Goal: Task Accomplishment & Management: Use online tool/utility

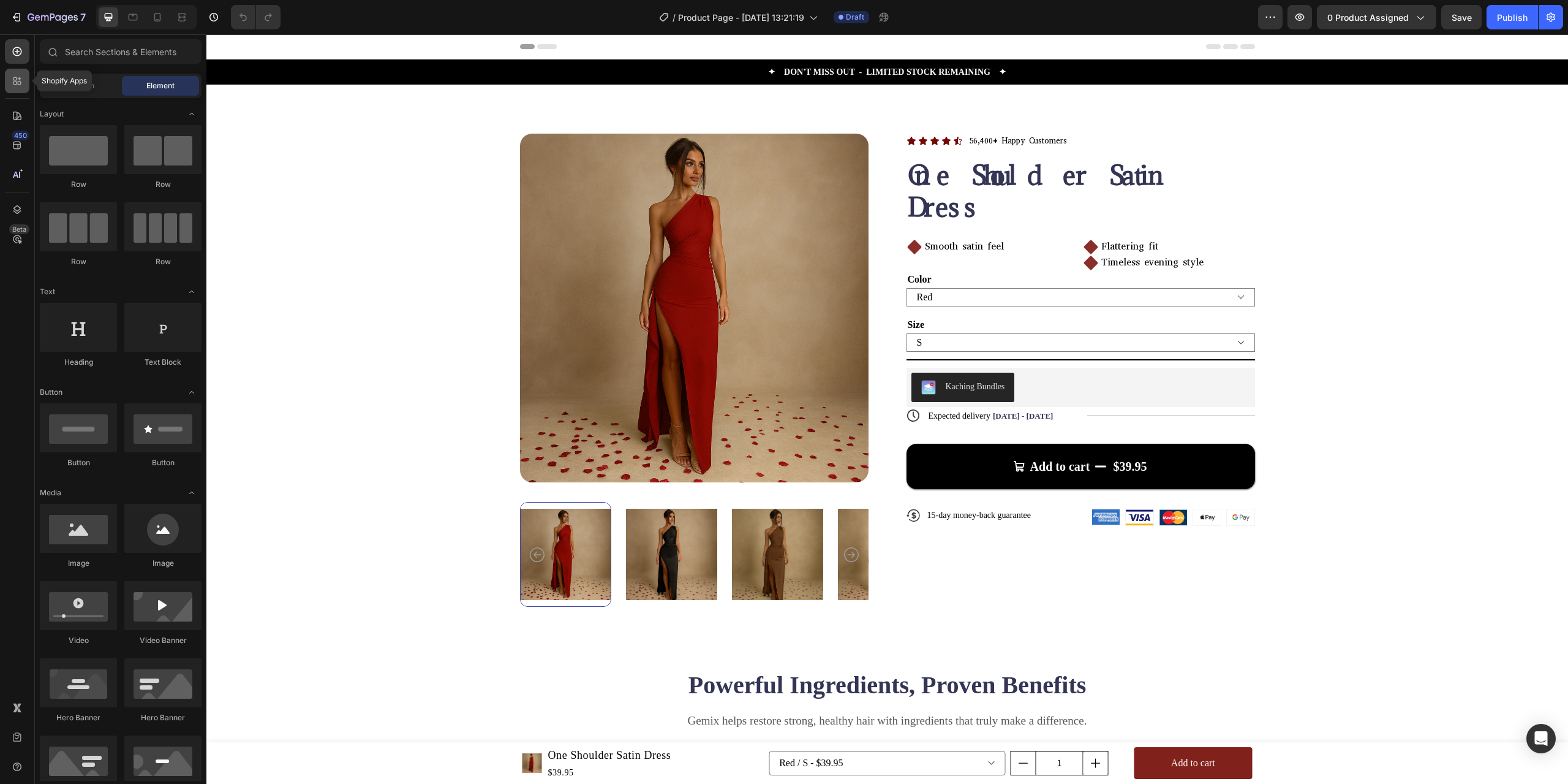
click at [17, 73] on div at bounding box center [17, 81] width 25 height 25
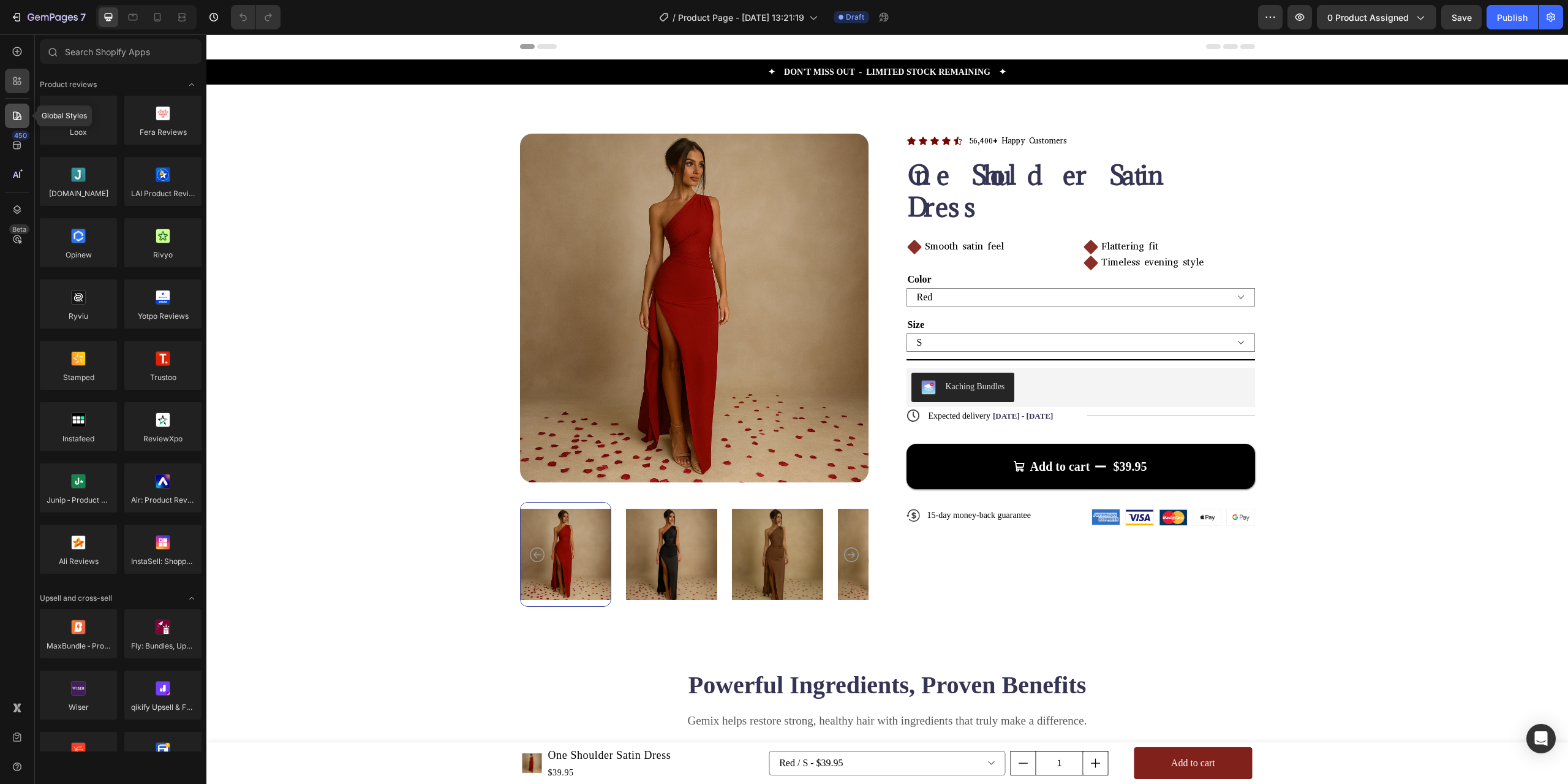
click at [9, 120] on div at bounding box center [17, 115] width 25 height 25
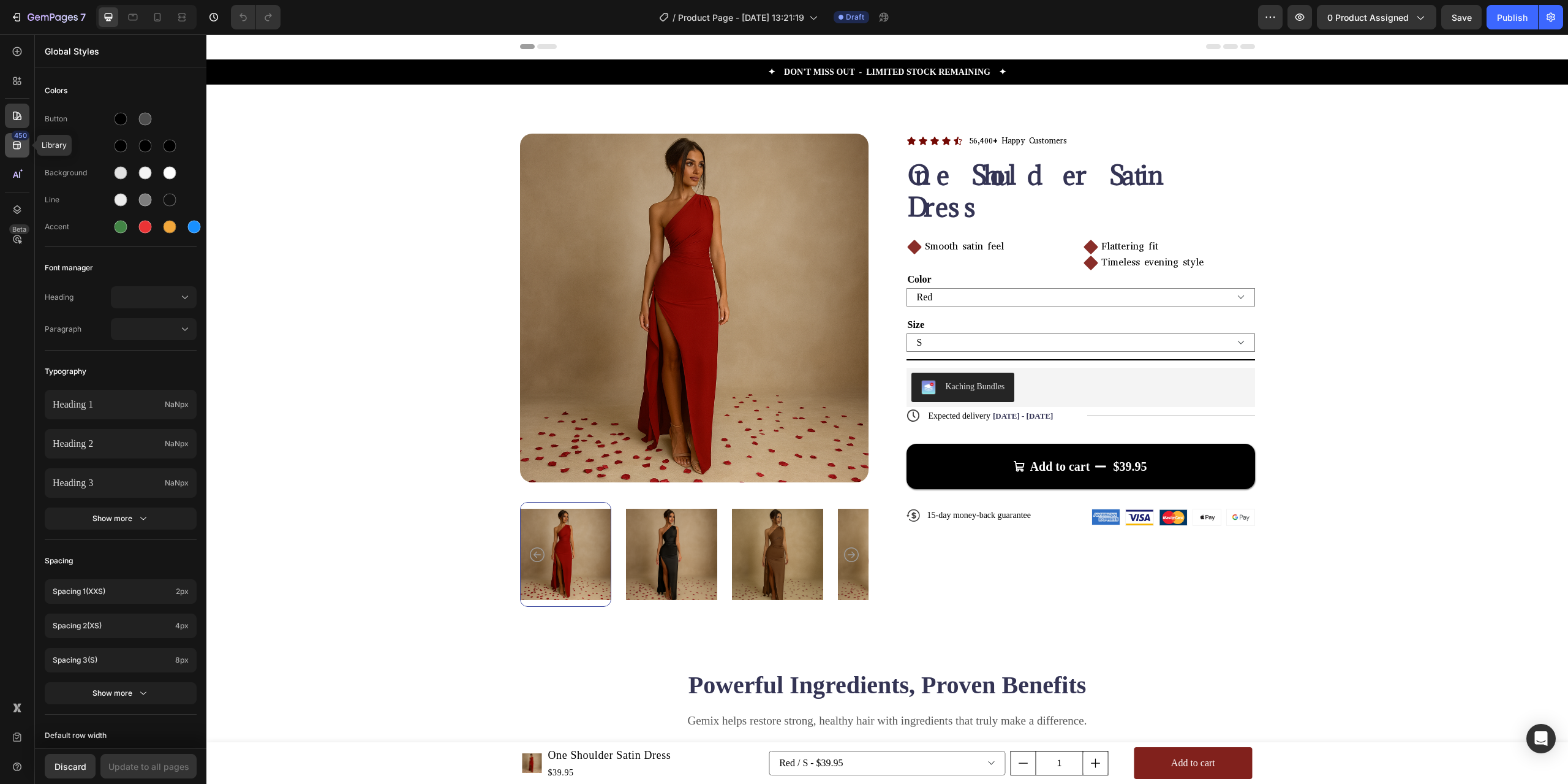
click at [14, 136] on div "450" at bounding box center [21, 136] width 18 height 10
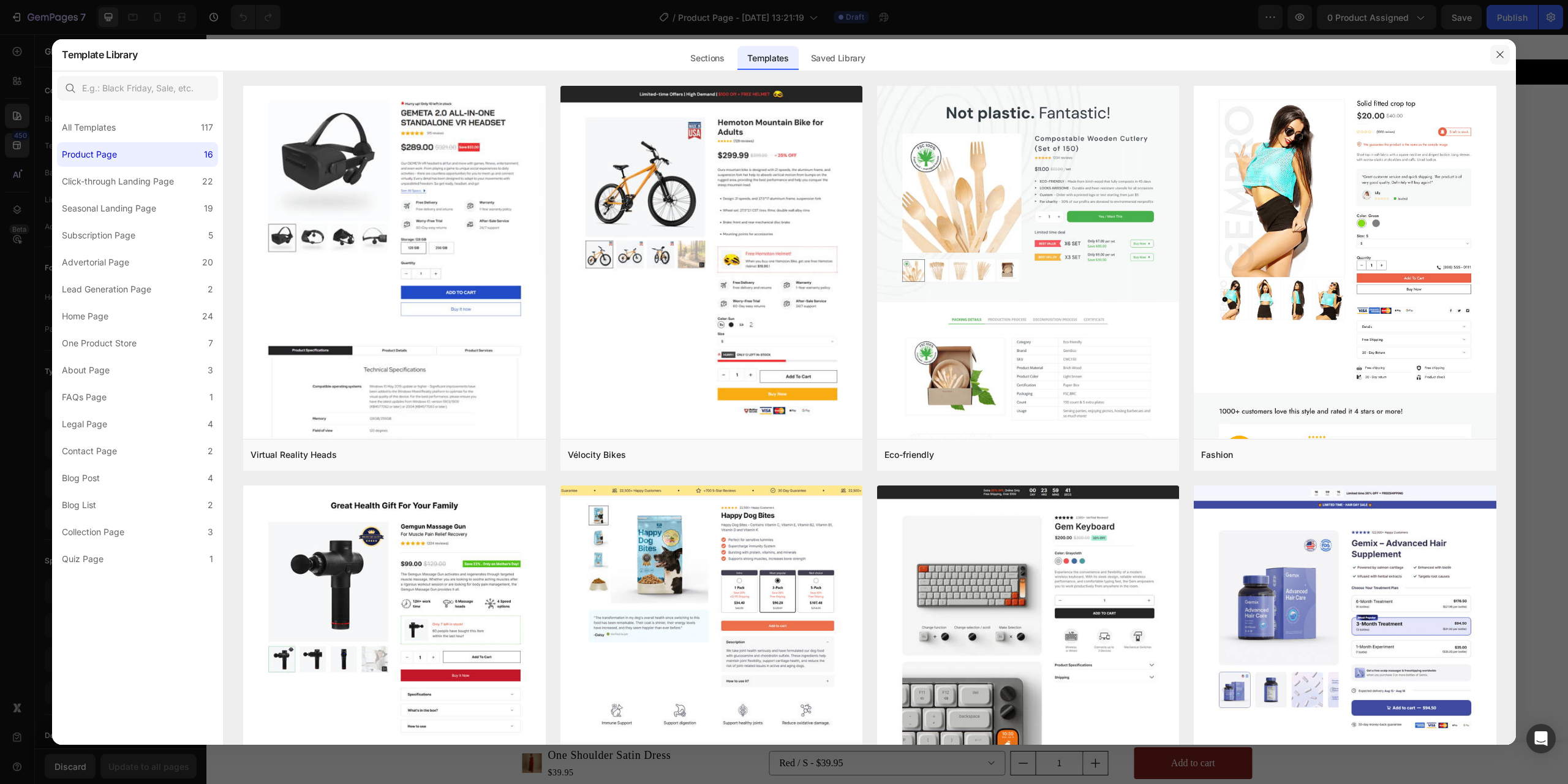
click at [1502, 50] on icon "button" at bounding box center [1500, 55] width 10 height 10
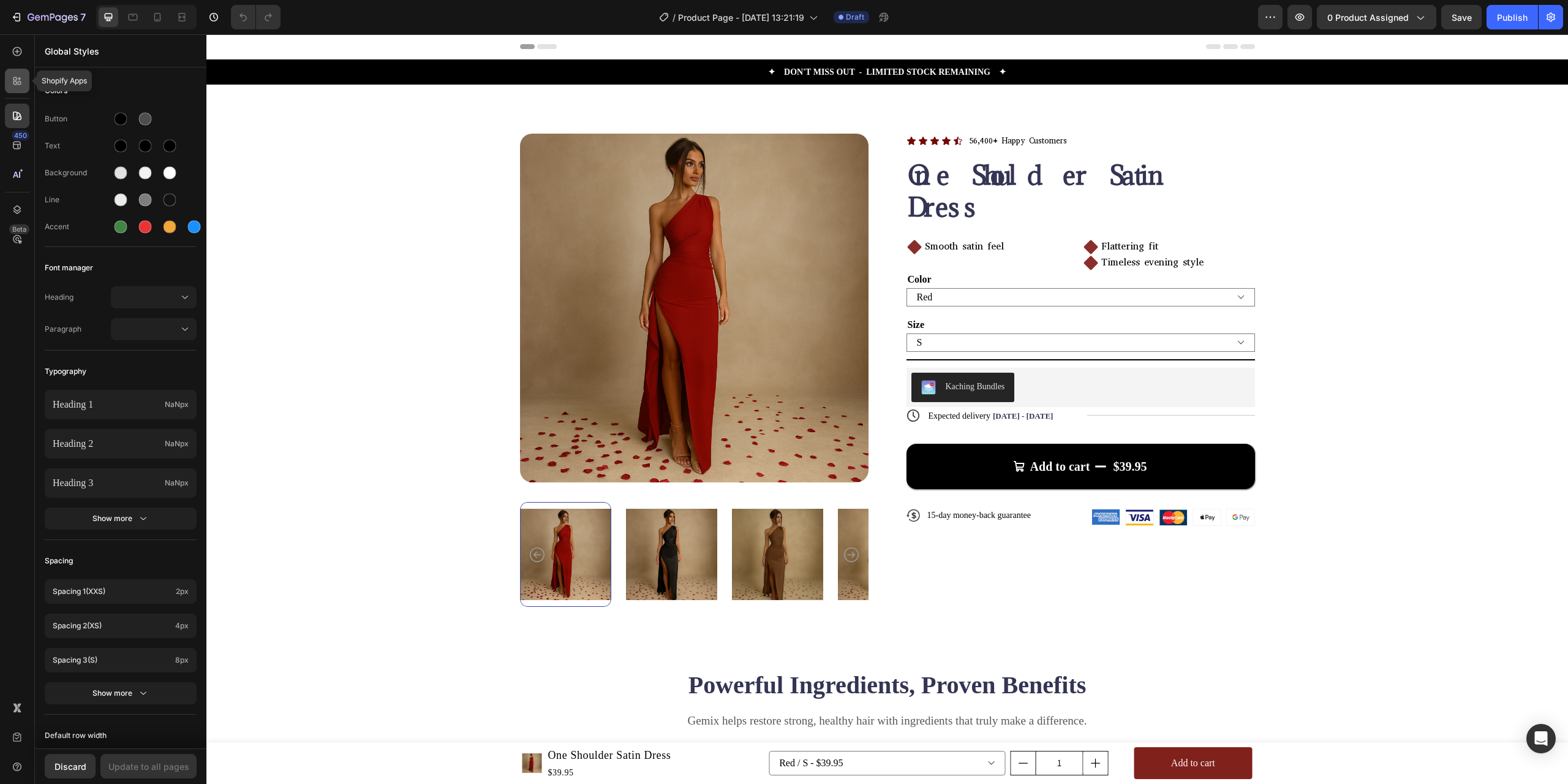
click at [10, 71] on div at bounding box center [17, 81] width 25 height 25
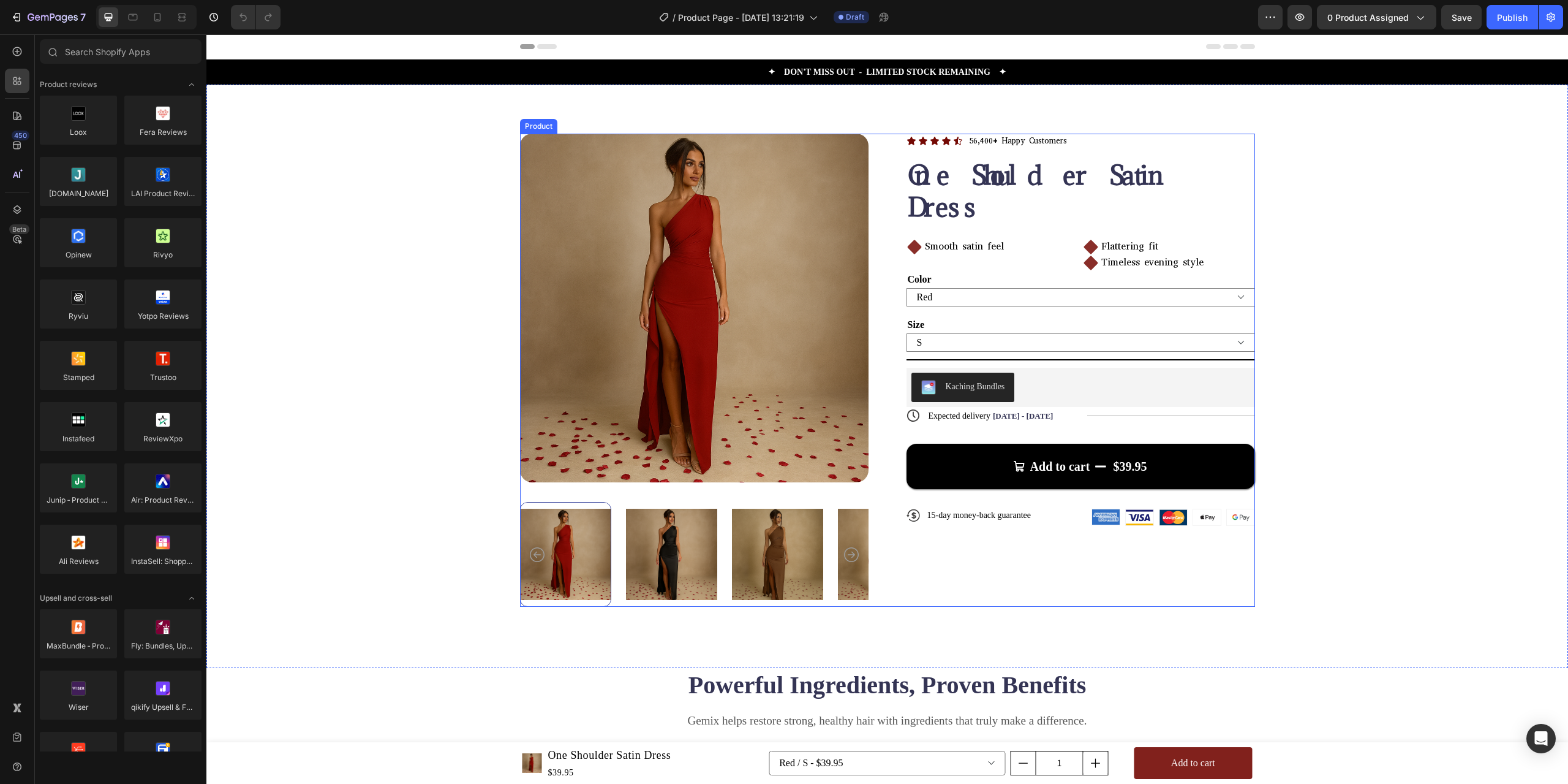
click at [879, 324] on div "Product Images Icon Icon Icon Icon Icon Icon List 56,400+ Happy Customers Text …" at bounding box center [887, 369] width 735 height 473
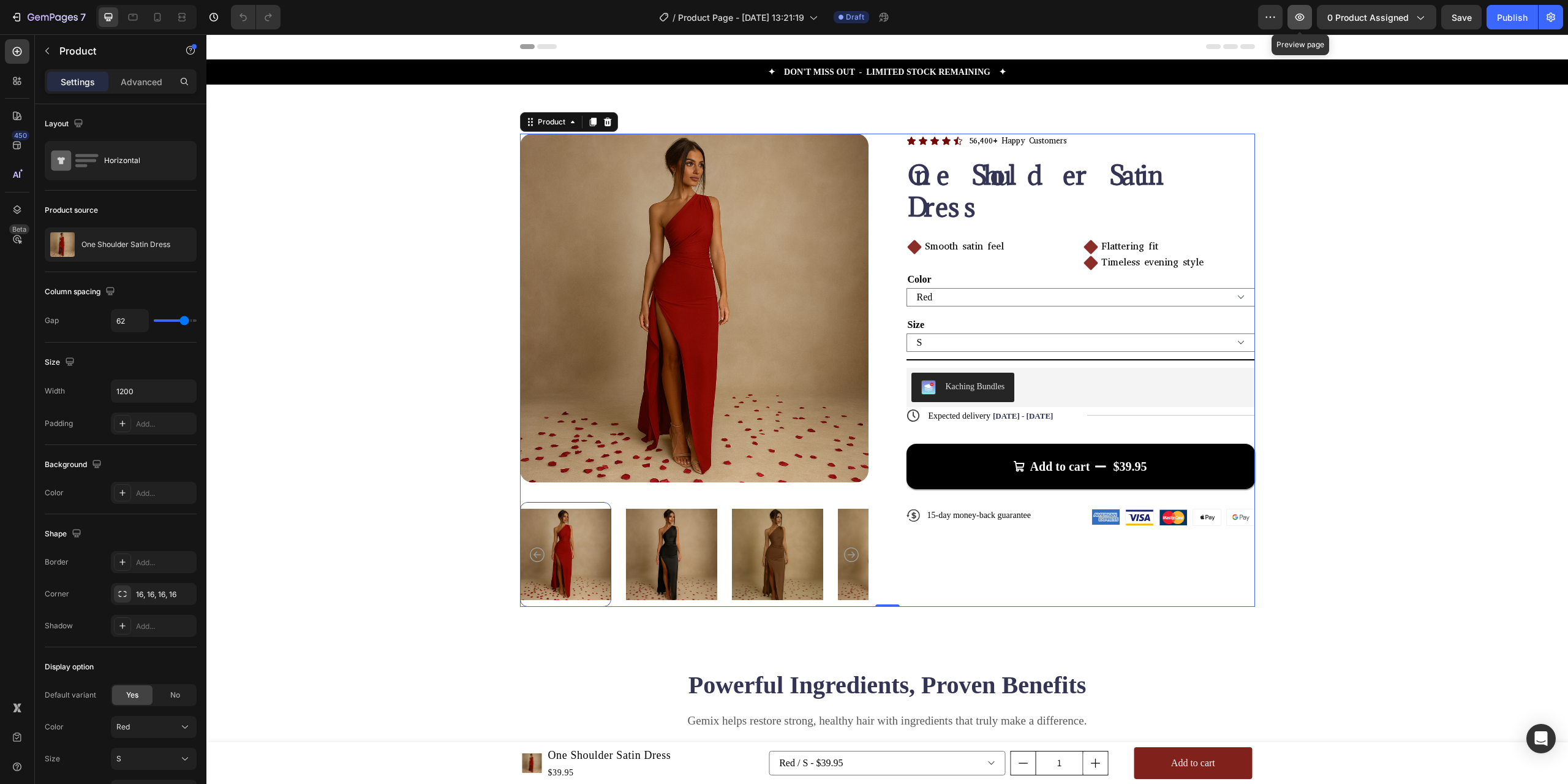
click at [1303, 12] on icon "button" at bounding box center [1300, 17] width 12 height 12
click at [133, 247] on p "One Shoulder Satin Dress" at bounding box center [126, 244] width 88 height 9
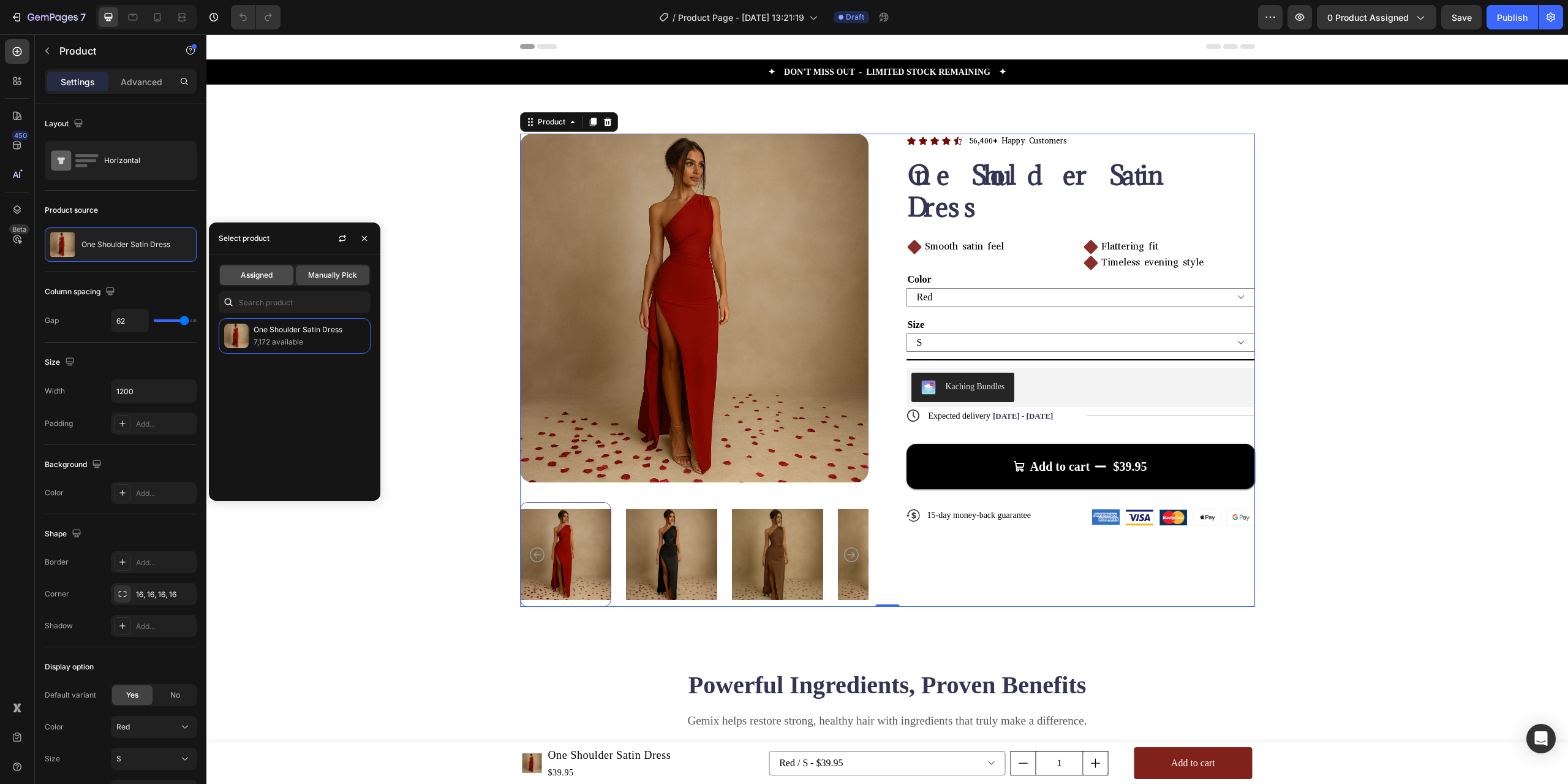
click at [269, 267] on div "Assigned" at bounding box center [256, 275] width 74 height 20
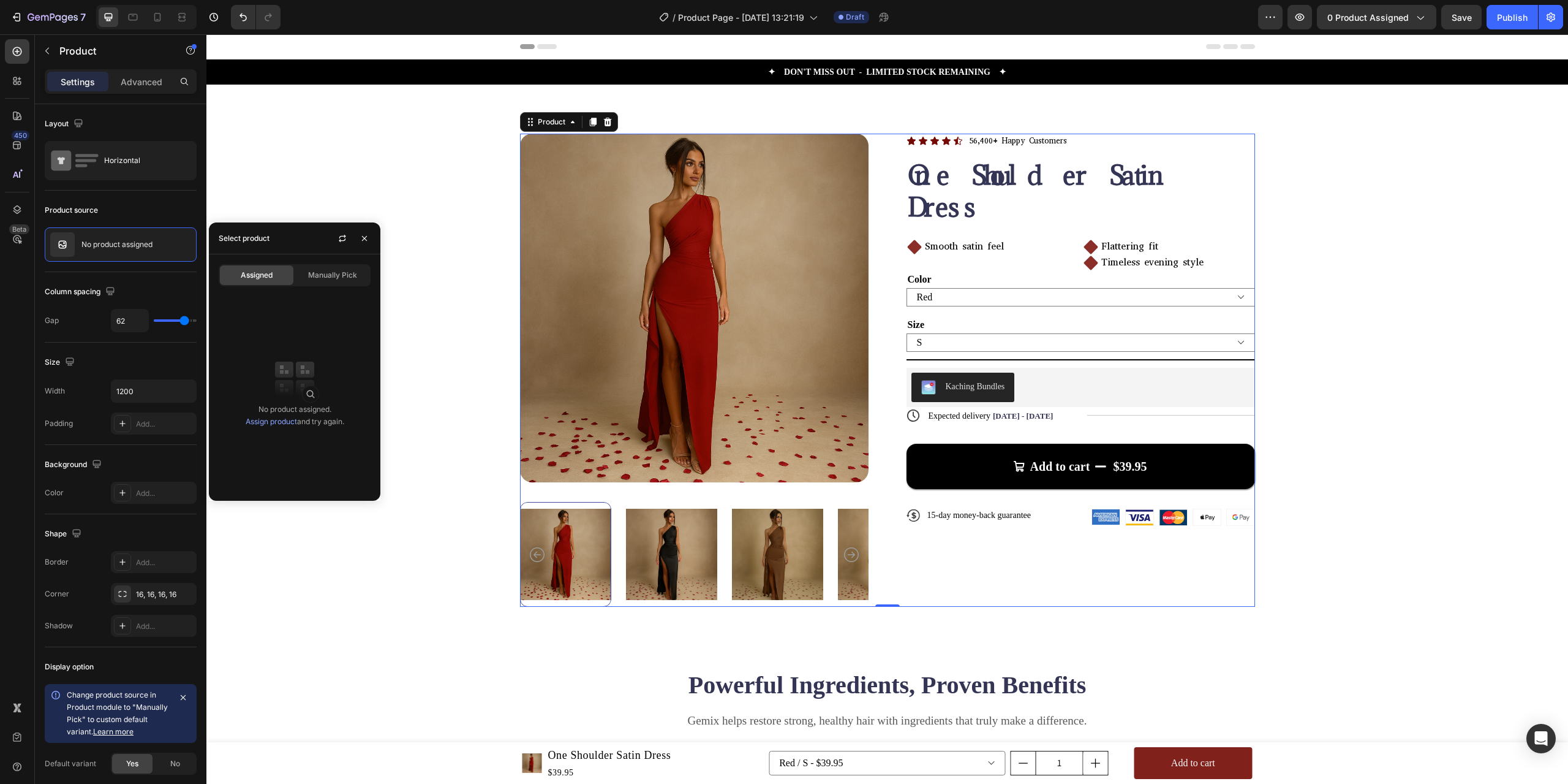
click at [274, 420] on link "Assign product" at bounding box center [271, 420] width 51 height 9
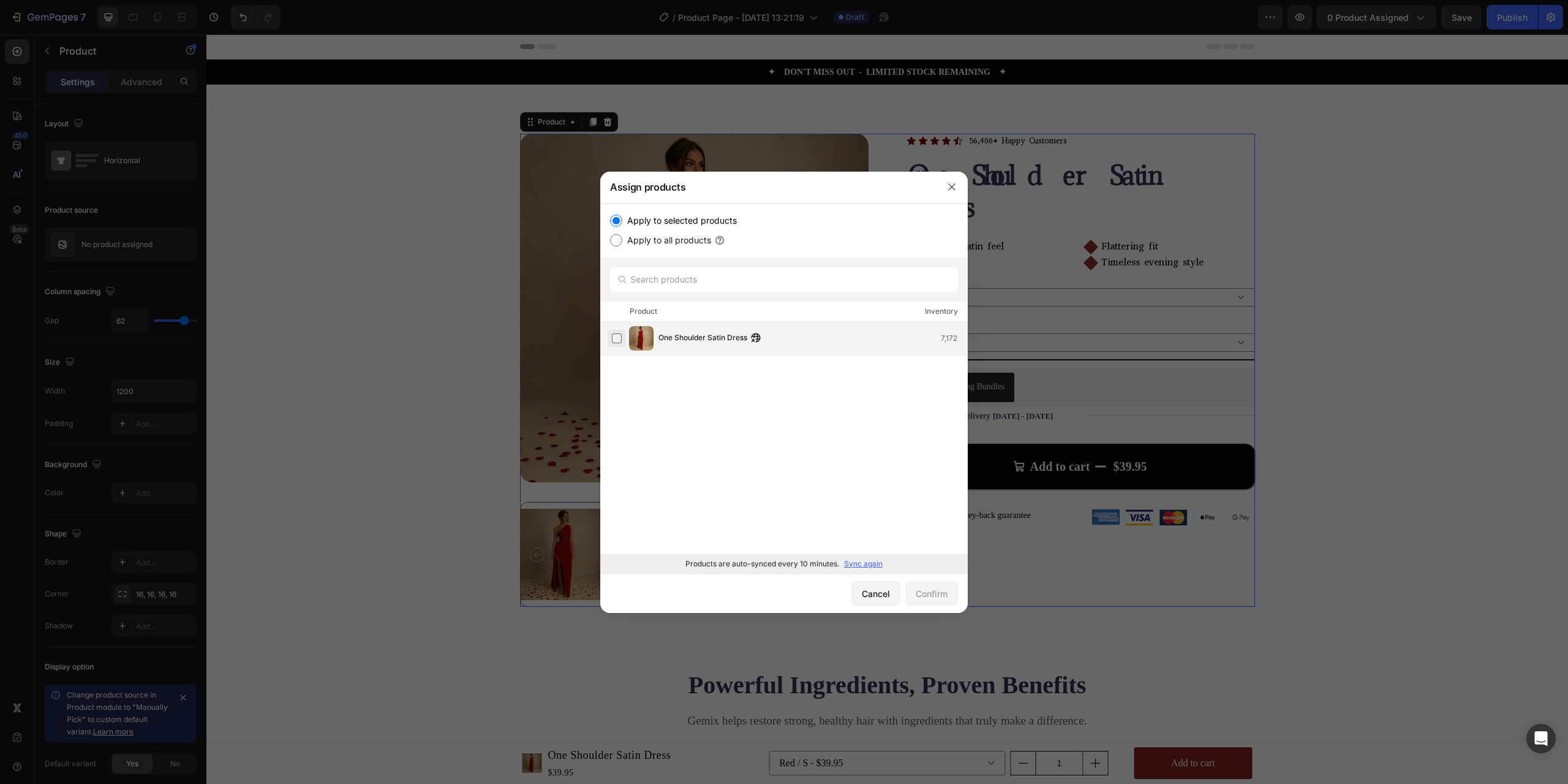
click at [616, 339] on label at bounding box center [617, 338] width 10 height 10
click at [938, 594] on div "Confirm" at bounding box center [931, 592] width 31 height 13
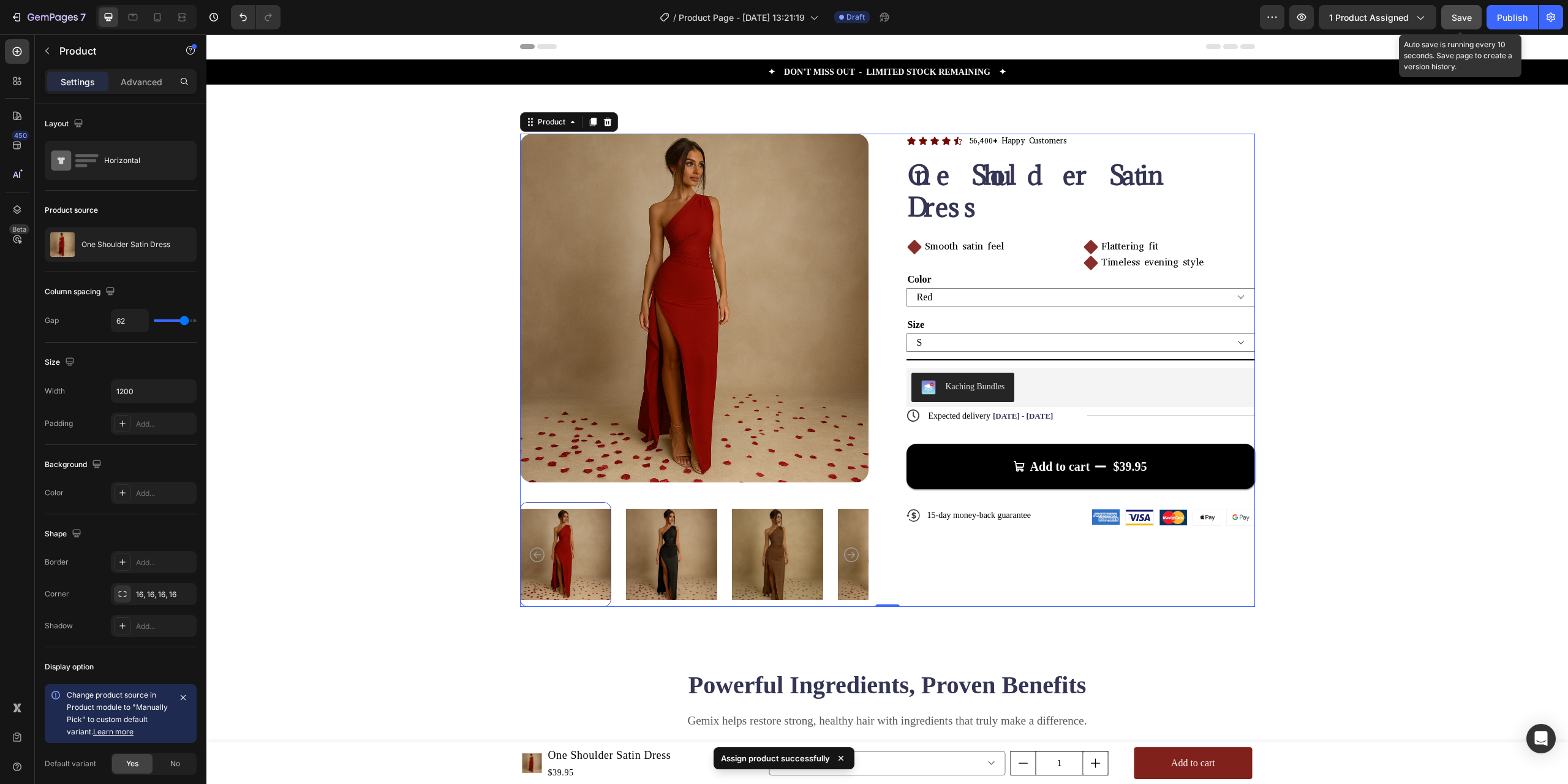
click at [1467, 17] on span "Save" at bounding box center [1462, 17] width 21 height 11
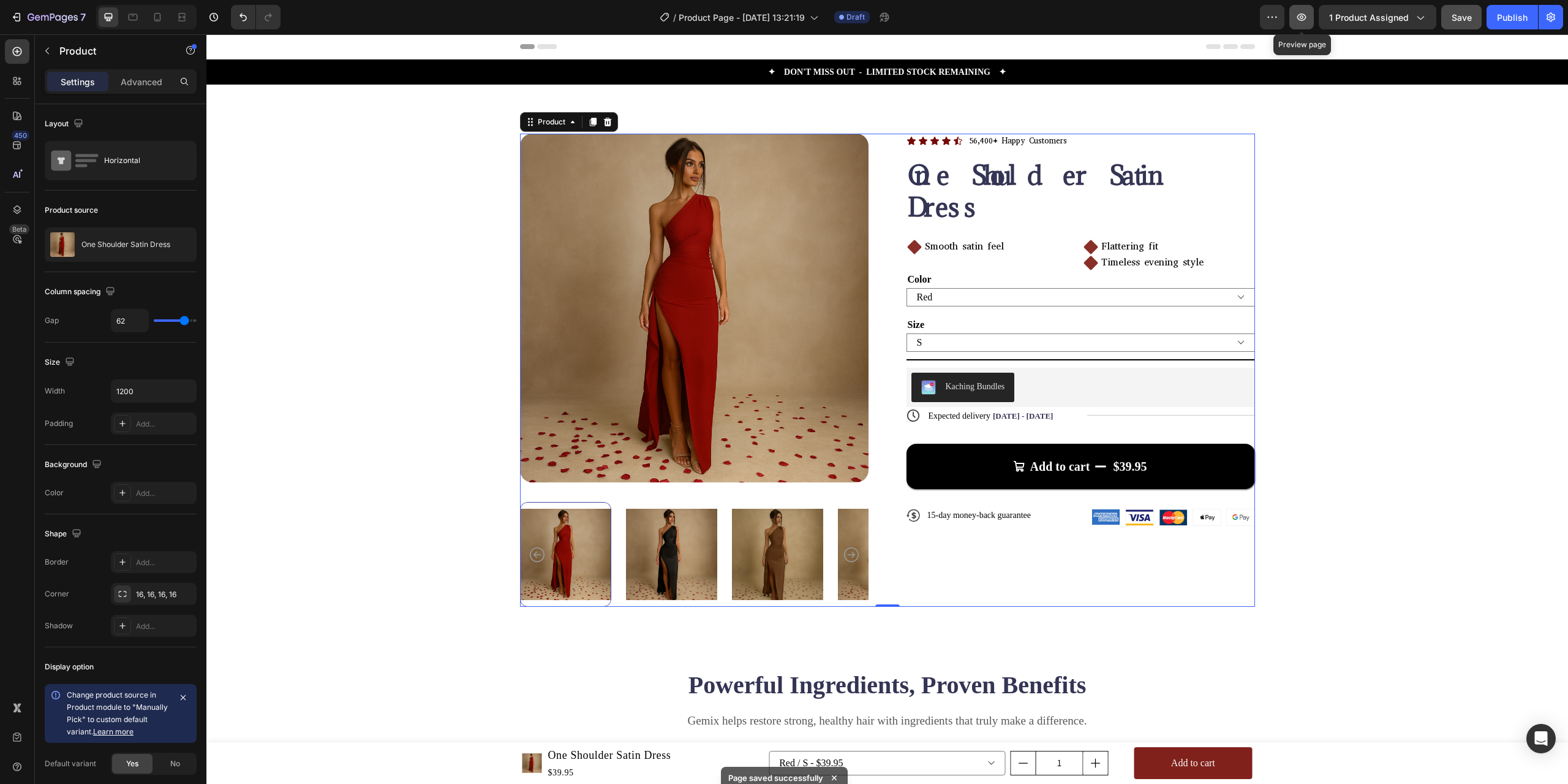
click at [1295, 22] on button "button" at bounding box center [1302, 17] width 25 height 25
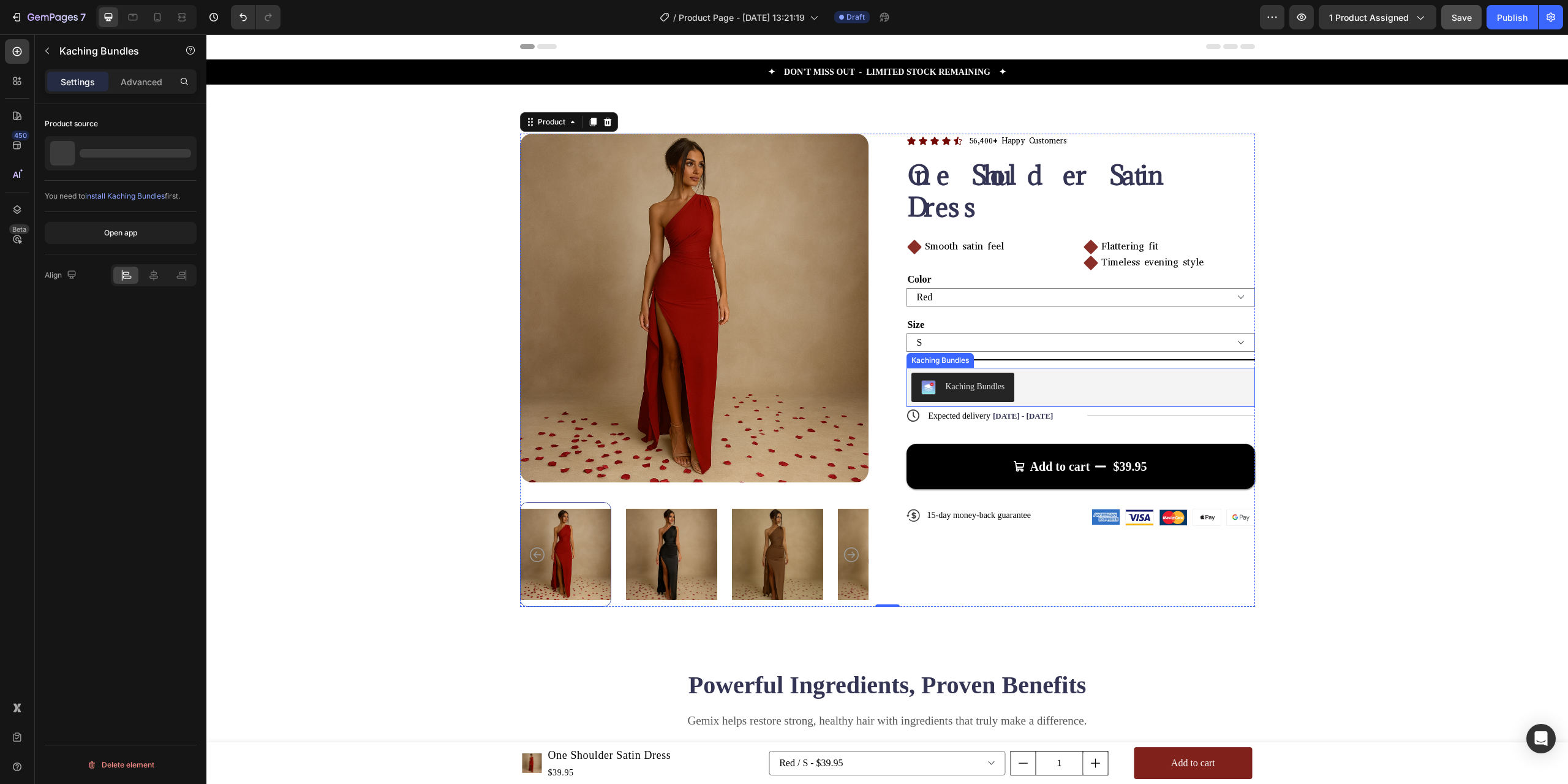
click at [1039, 372] on div "Kaching Bundles" at bounding box center [1081, 387] width 339 height 29
click at [140, 78] on p "Advanced" at bounding box center [141, 82] width 41 height 13
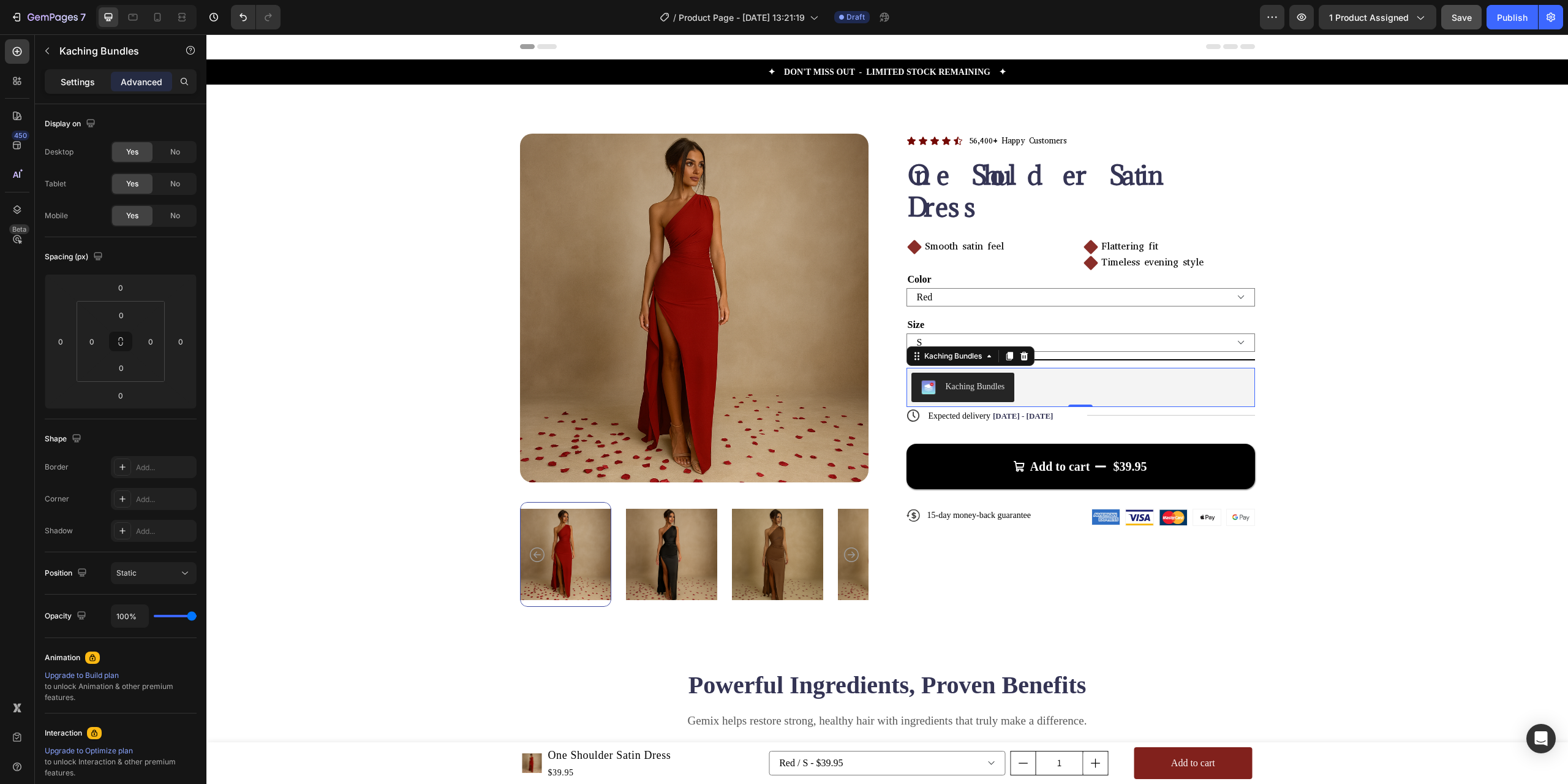
click at [71, 76] on p "Settings" at bounding box center [78, 82] width 34 height 13
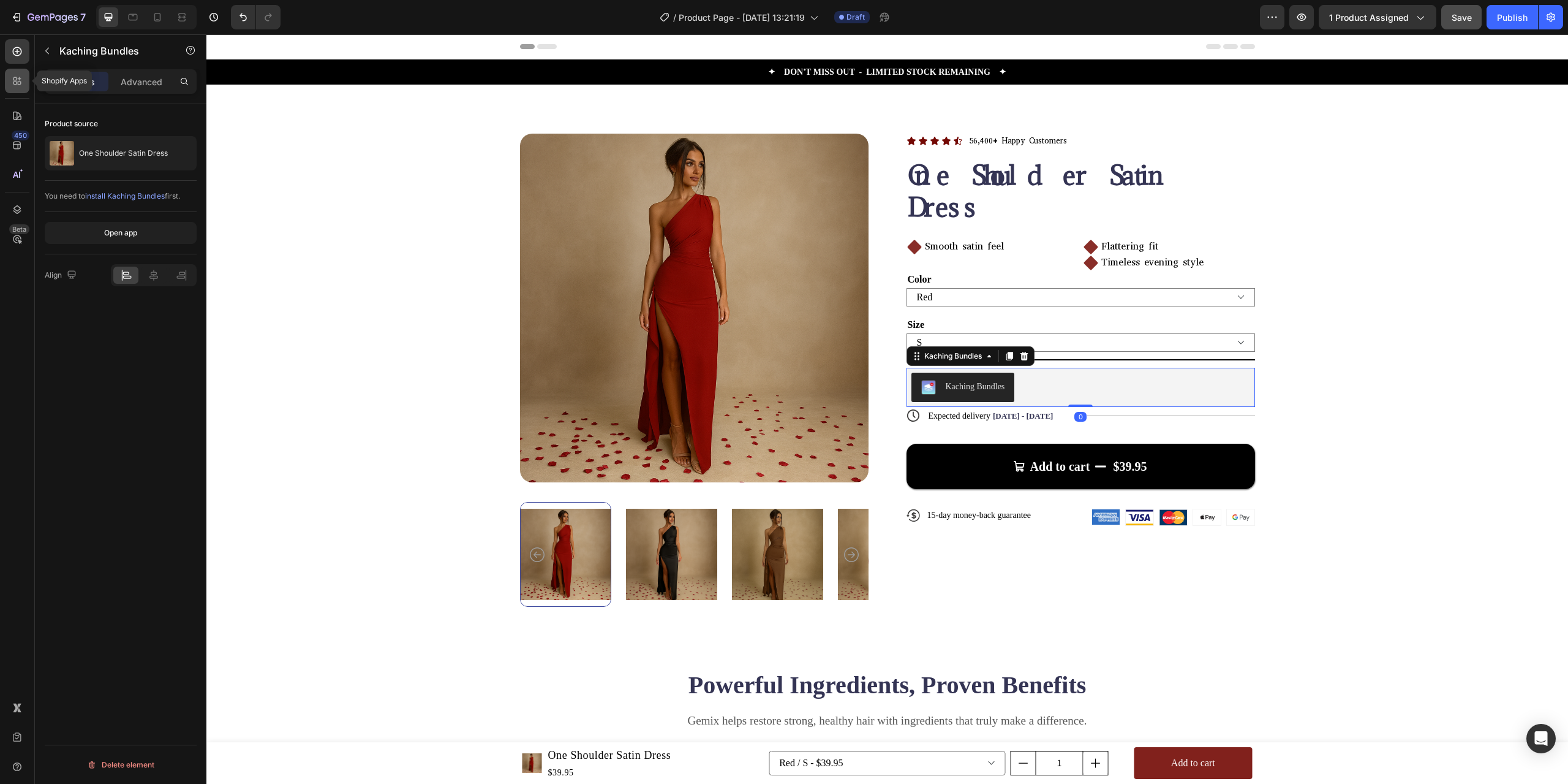
click at [14, 85] on icon at bounding box center [17, 81] width 12 height 12
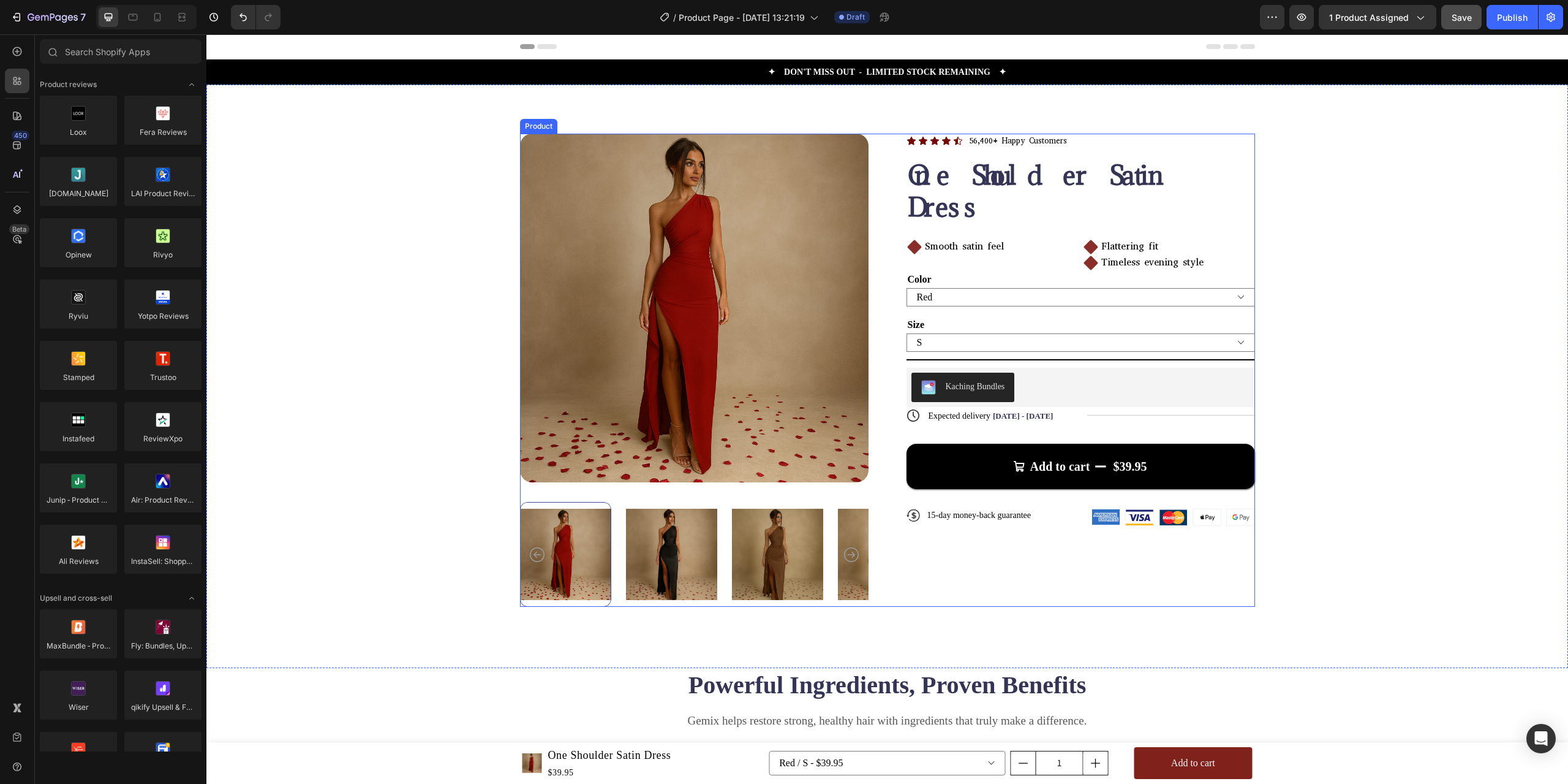
click at [892, 152] on div "Product Images Icon Icon Icon Icon Icon Icon List 56,400+ Happy Customers Text …" at bounding box center [887, 369] width 735 height 473
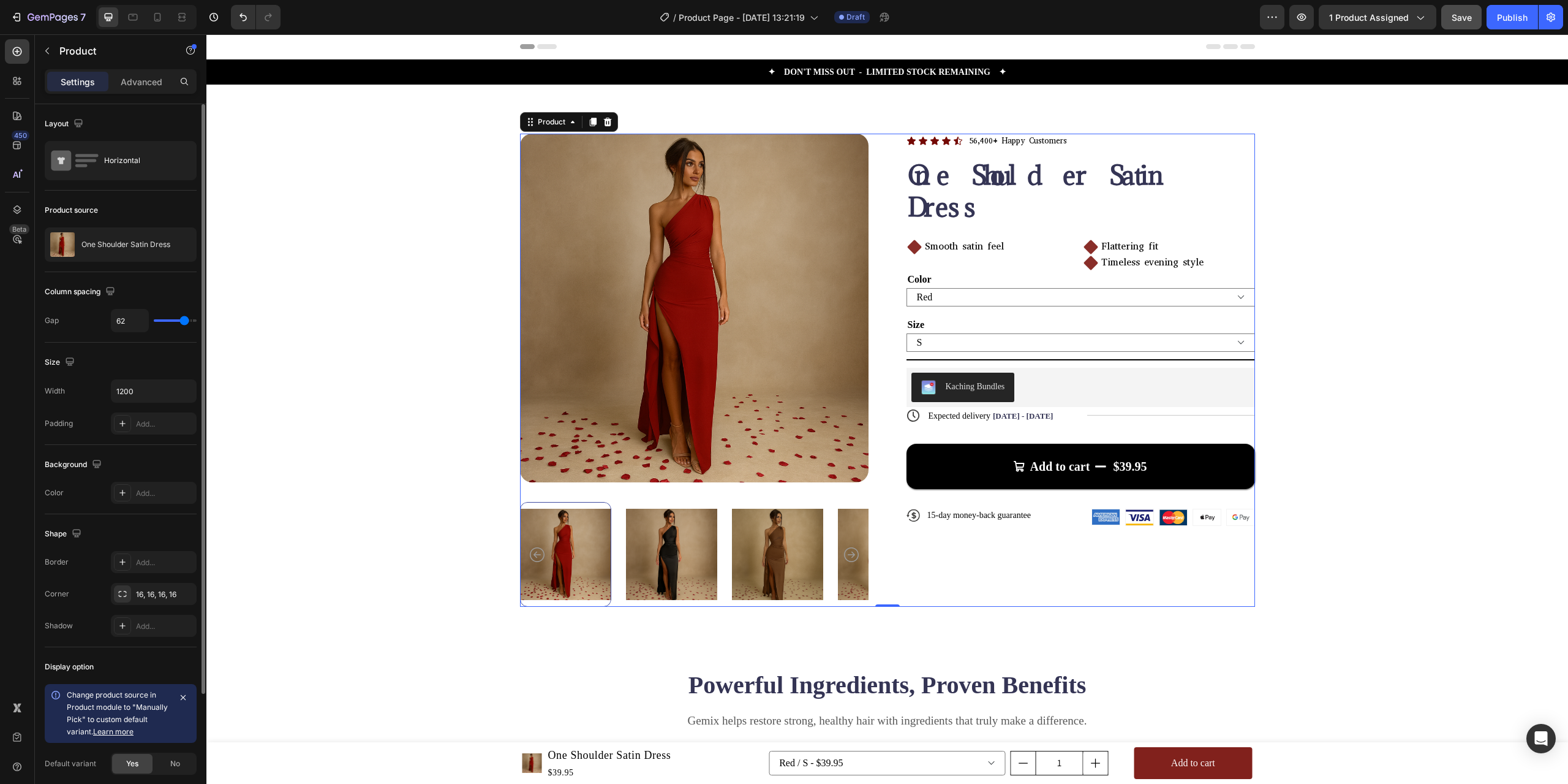
scroll to position [150, 0]
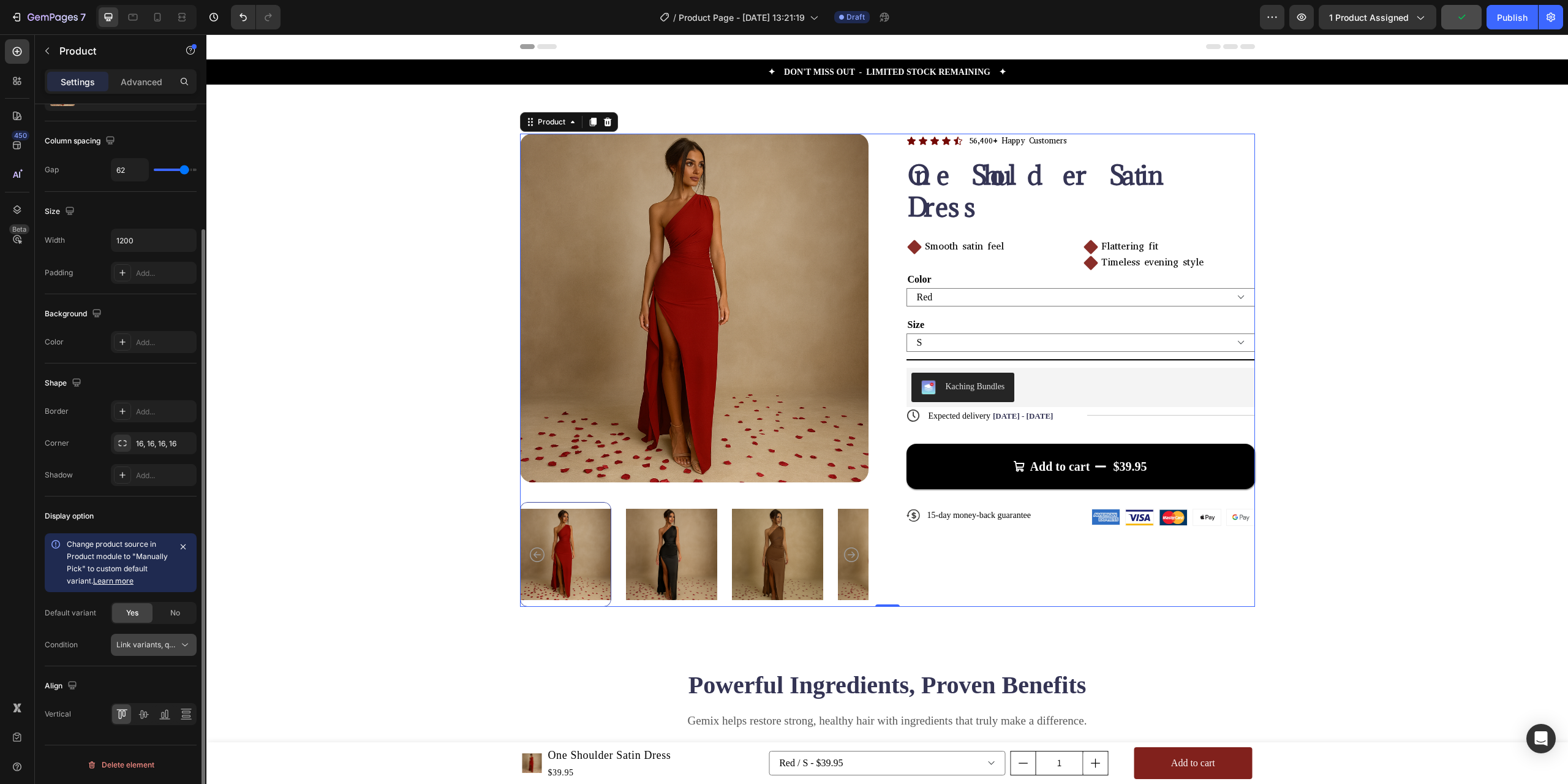
click at [161, 637] on button "Link variants, quantity <br> between same products" at bounding box center [153, 644] width 85 height 22
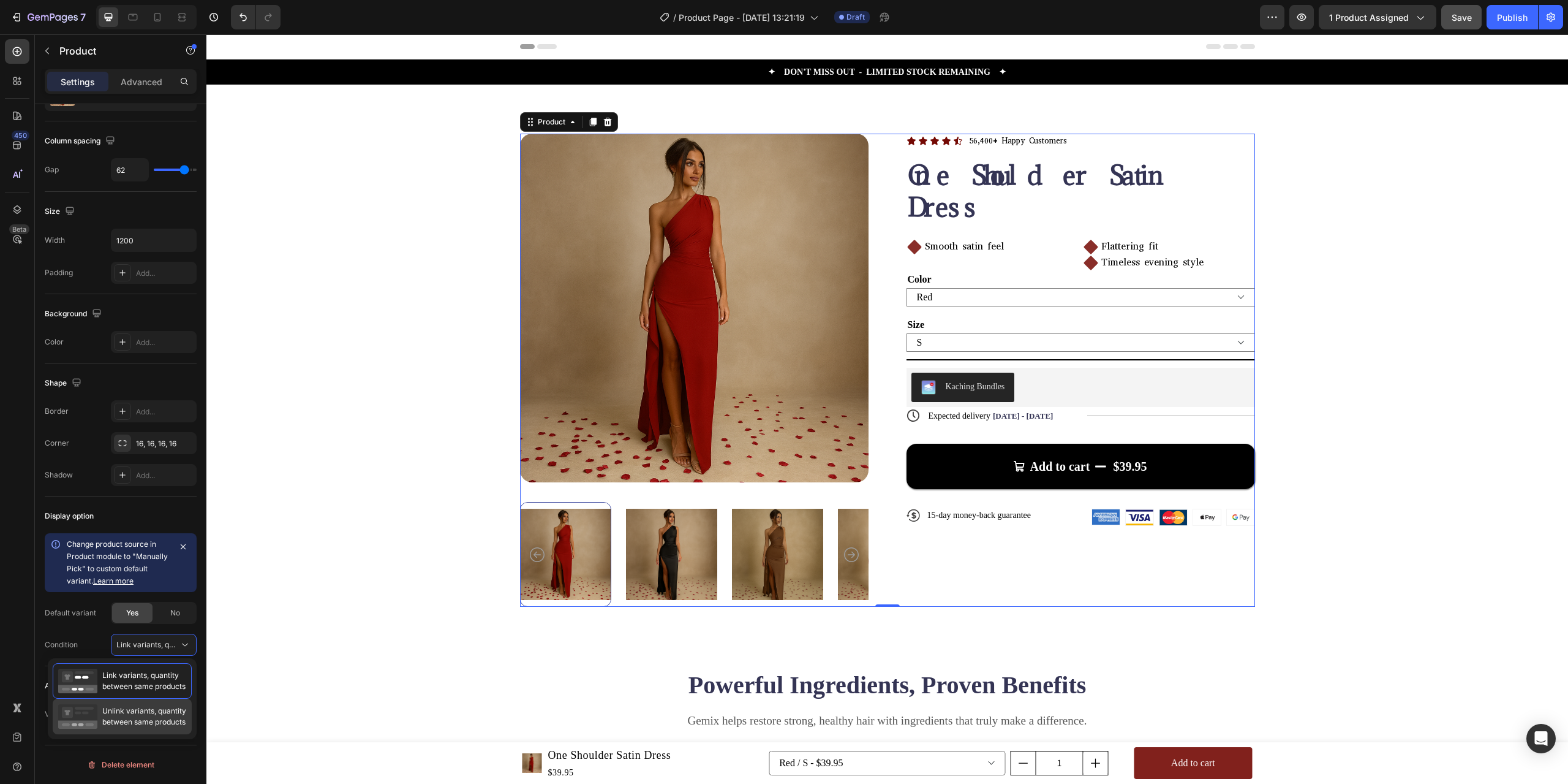
click at [116, 719] on span "Unlink variants, quantity between same products" at bounding box center [143, 716] width 84 height 22
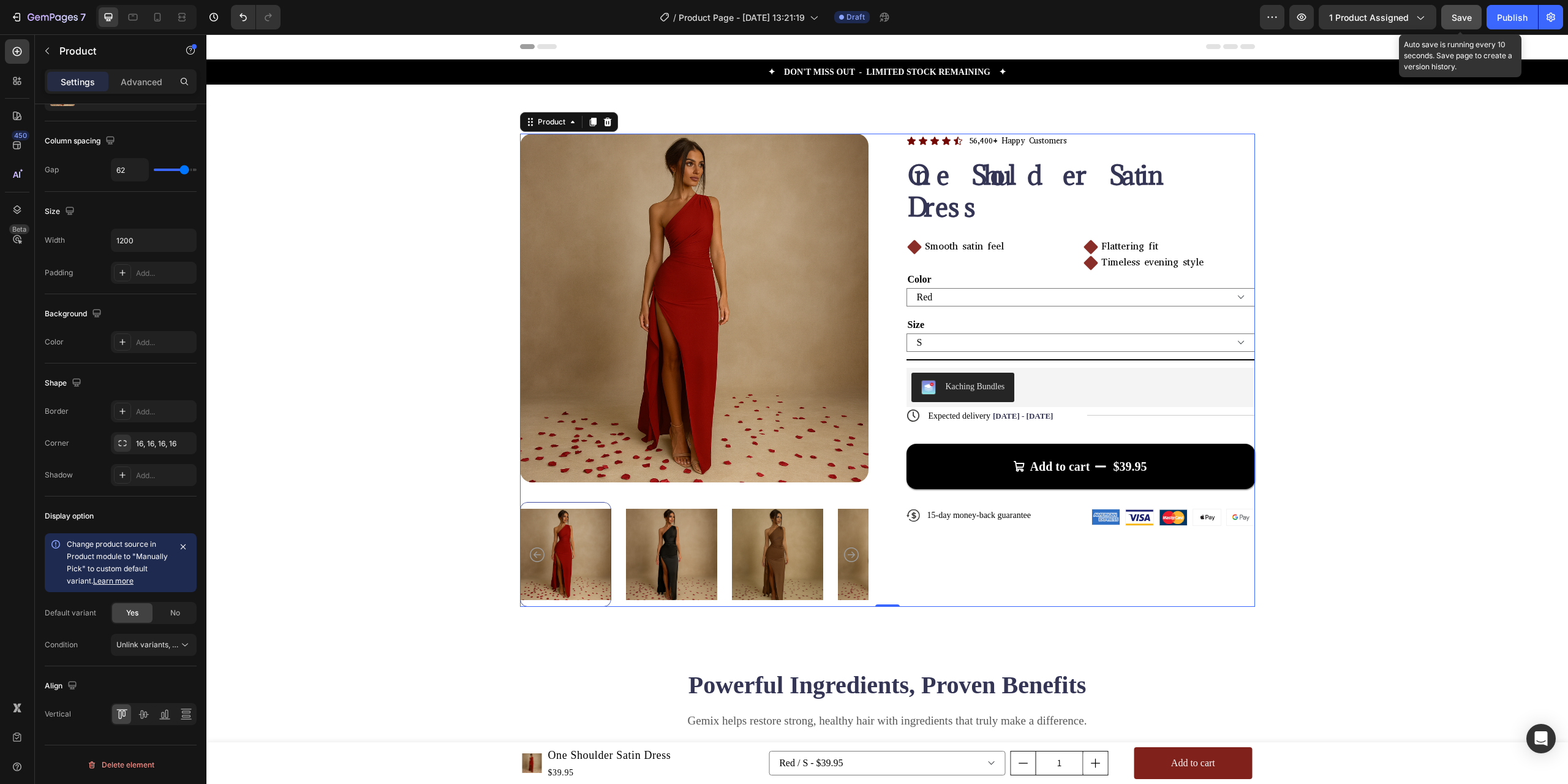
click at [1471, 17] on span "Save" at bounding box center [1462, 17] width 21 height 11
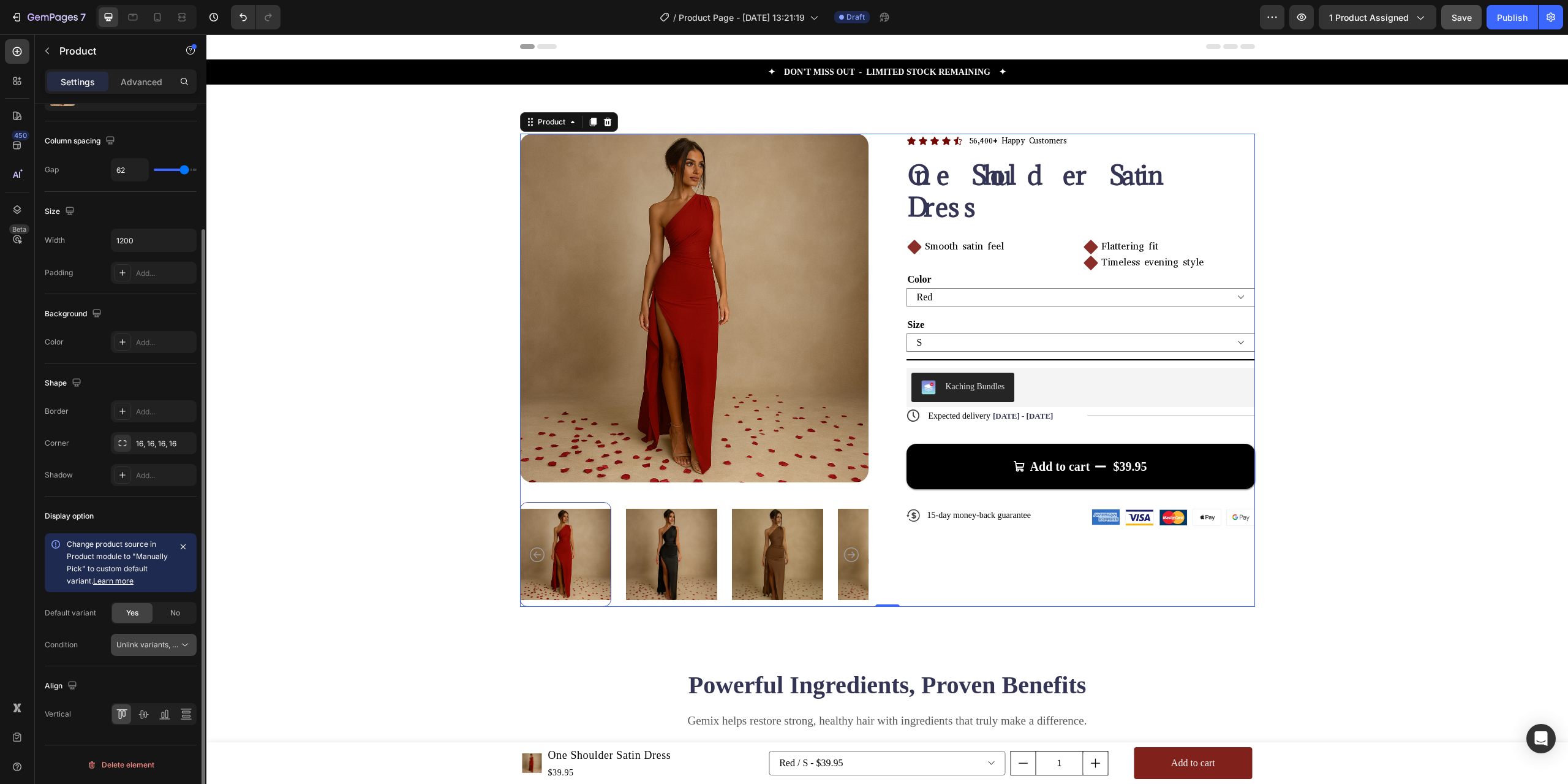
click at [170, 644] on span "Unlink variants, quantity <br> between same products" at bounding box center [209, 644] width 188 height 9
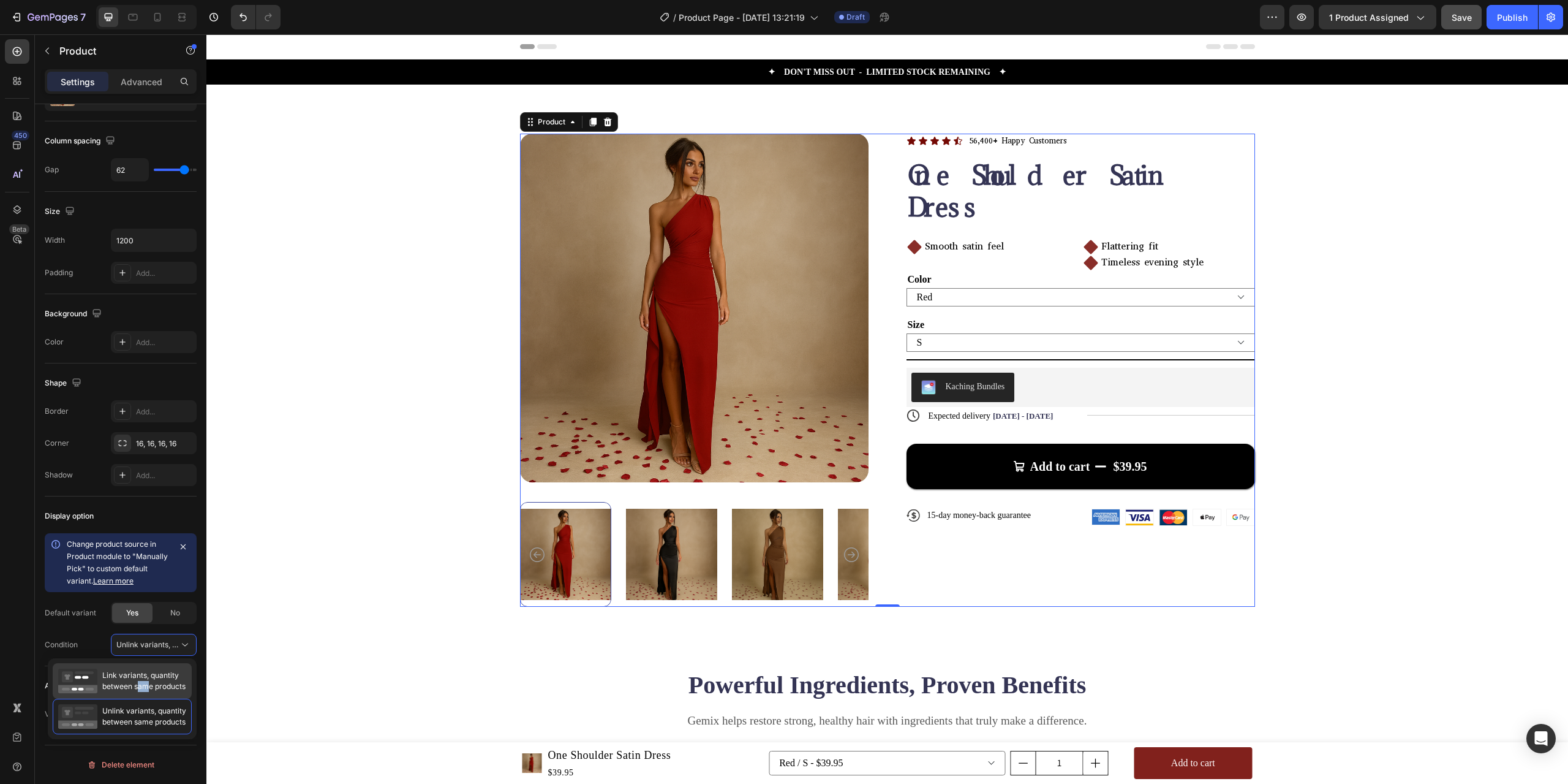
click at [140, 685] on span "Link variants, quantity between same products" at bounding box center [143, 681] width 84 height 22
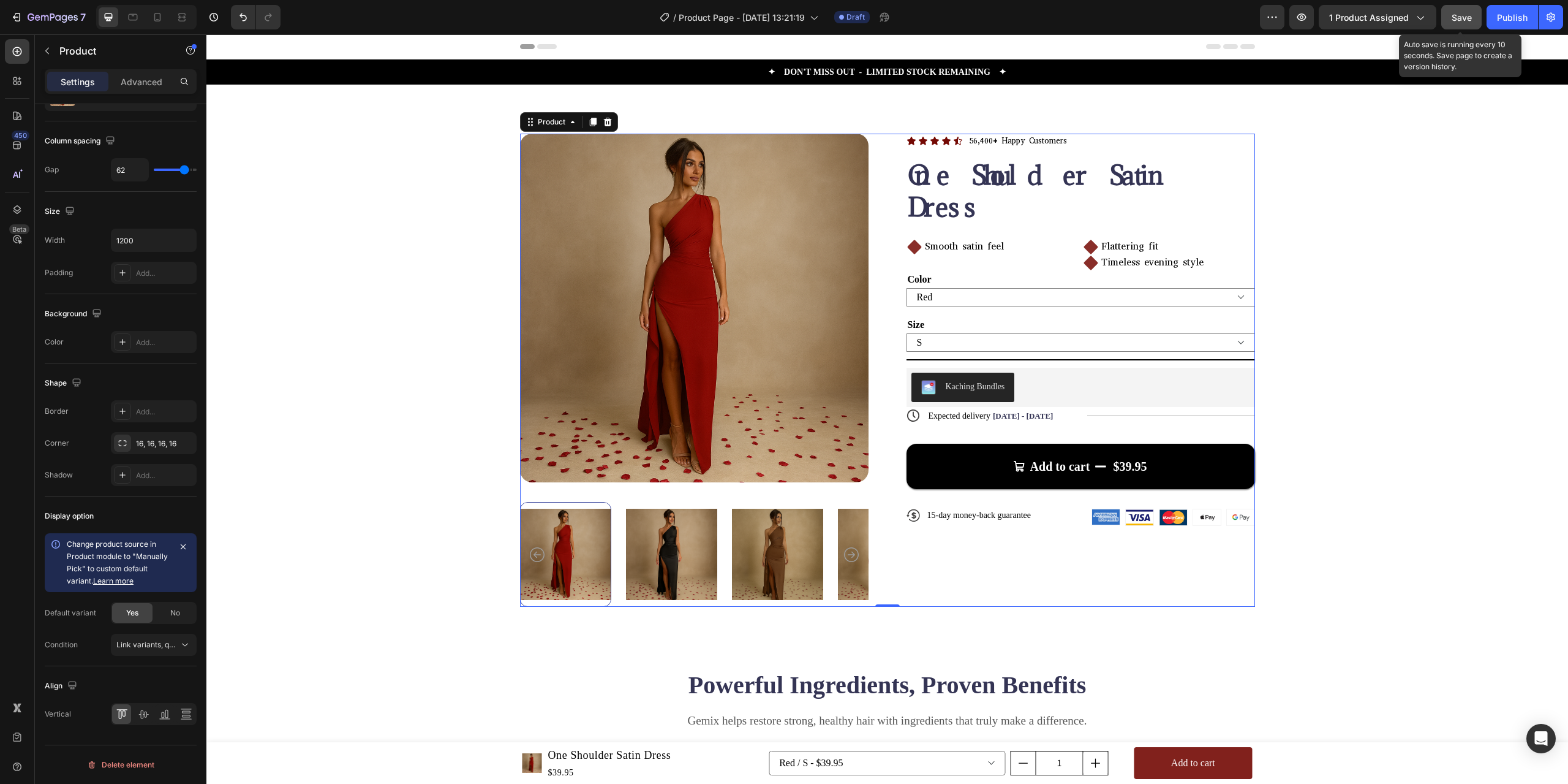
click at [1462, 14] on span "Save" at bounding box center [1462, 17] width 21 height 11
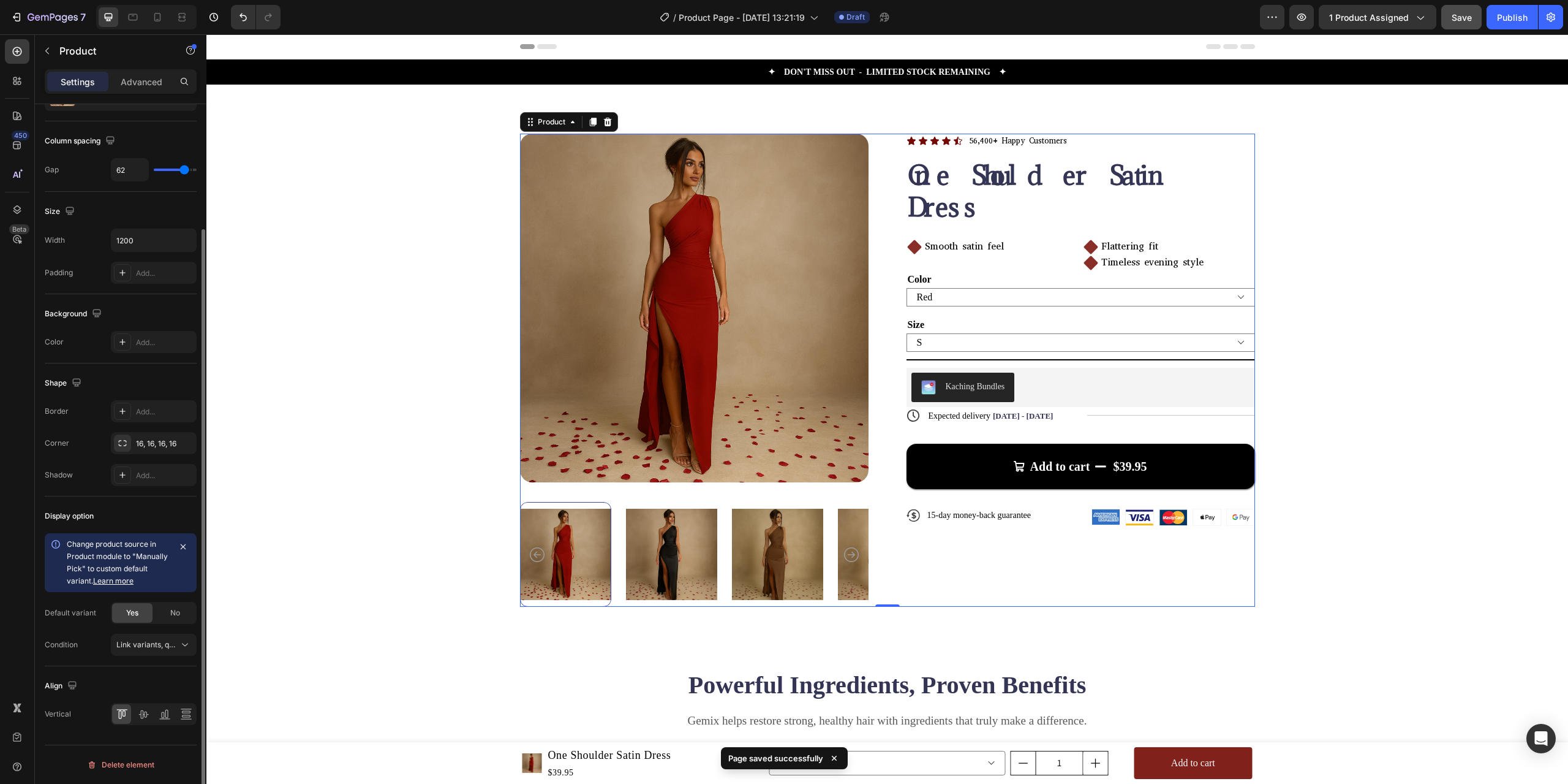
scroll to position [0, 0]
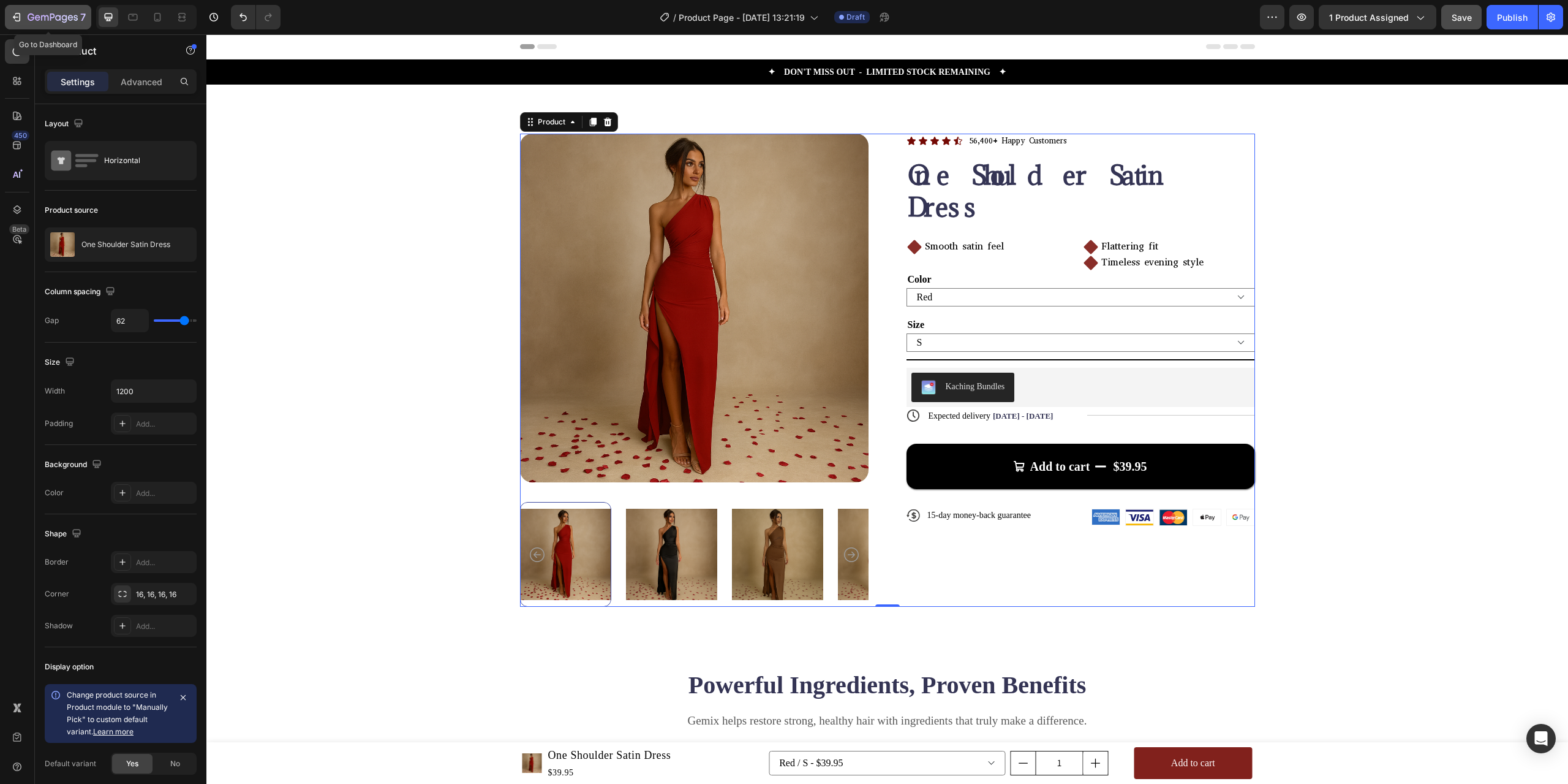
click at [13, 19] on icon "button" at bounding box center [17, 17] width 12 height 12
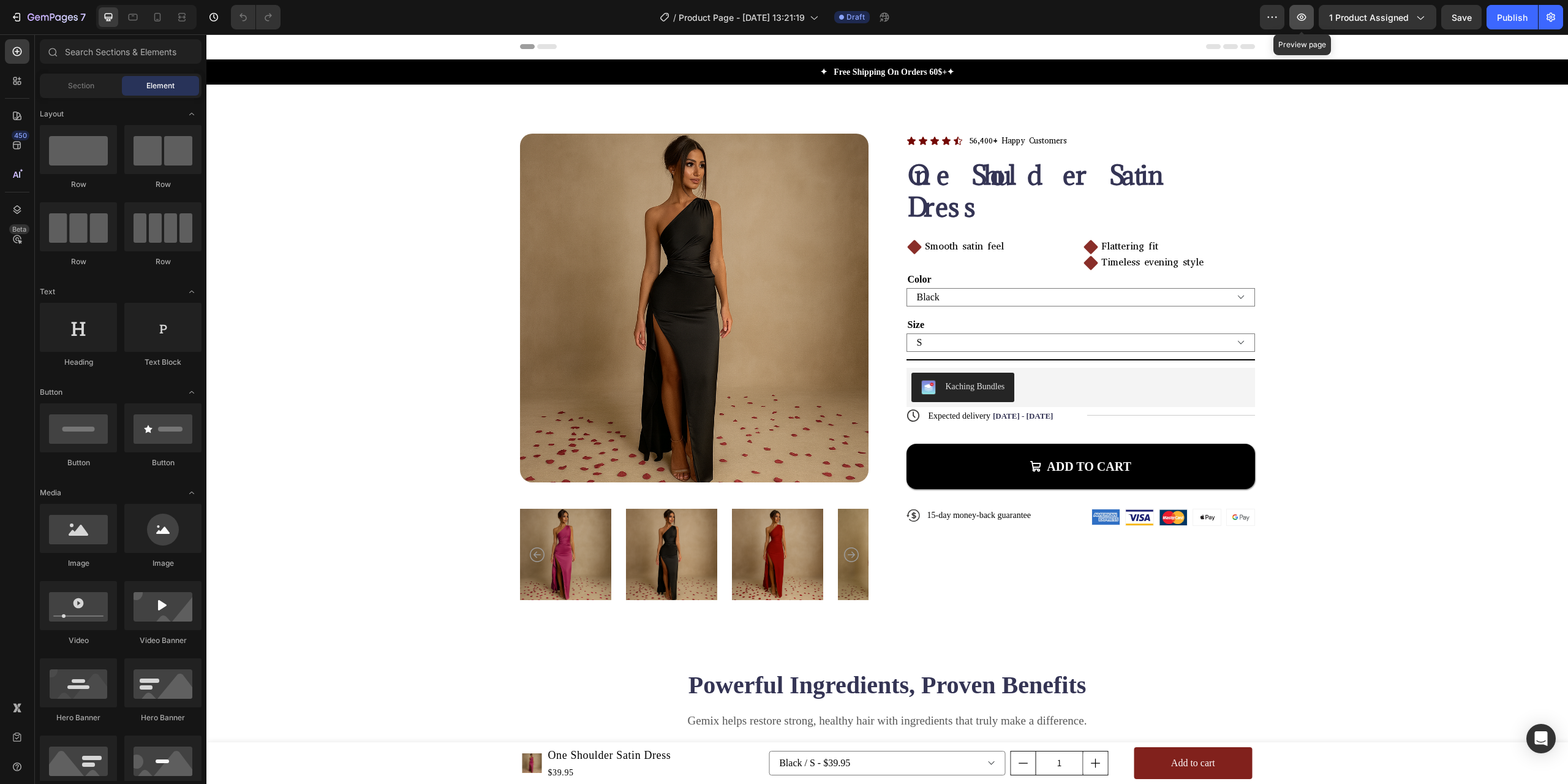
click at [1307, 22] on icon "button" at bounding box center [1302, 17] width 12 height 12
